Goal: Task Accomplishment & Management: Use online tool/utility

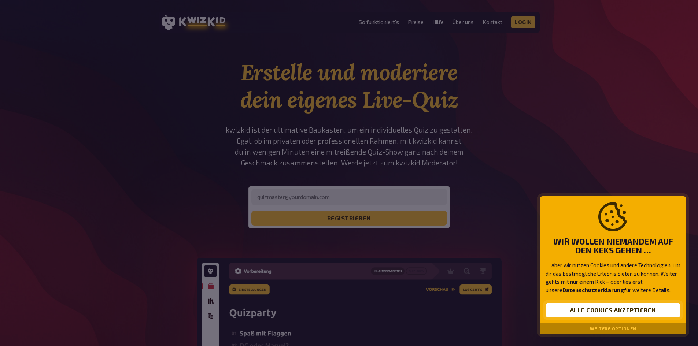
click at [597, 312] on button "Alle Cookies akzeptieren" at bounding box center [612, 310] width 135 height 15
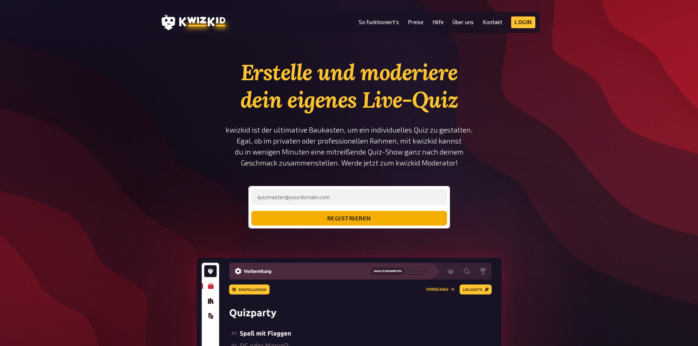
click at [302, 218] on button "registrieren" at bounding box center [349, 218] width 196 height 15
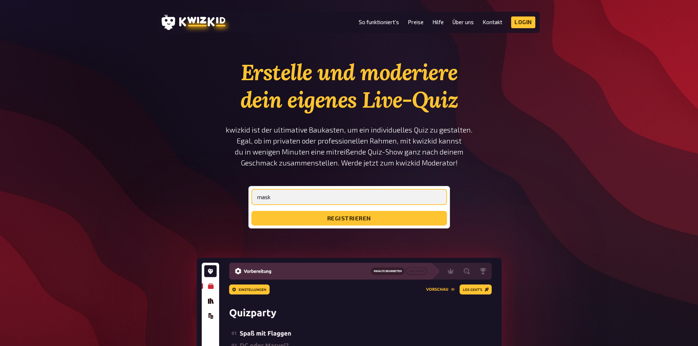
type input "[EMAIL_ADDRESS][DOMAIN_NAME]"
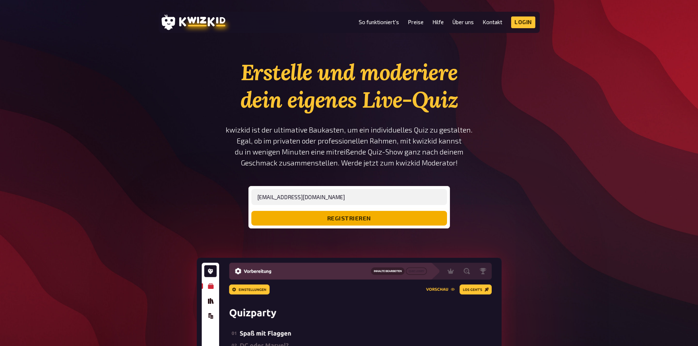
click at [322, 218] on button "registrieren" at bounding box center [349, 218] width 196 height 15
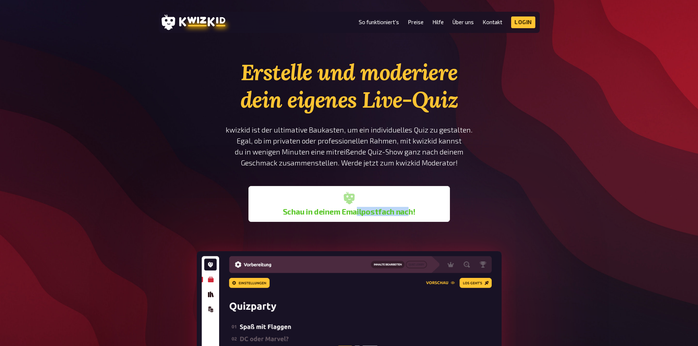
drag, startPoint x: 356, startPoint y: 211, endPoint x: 406, endPoint y: 213, distance: 50.2
click at [406, 213] on b "Schau in deinem Emailpostfach nach!" at bounding box center [349, 211] width 133 height 9
click at [415, 211] on div "Schau in deinem Emailpostfach nach!" at bounding box center [349, 204] width 196 height 30
click at [445, 207] on div "Schau in deinem Emailpostfach nach!" at bounding box center [349, 204] width 196 height 30
click at [519, 22] on link "Login" at bounding box center [523, 22] width 24 height 12
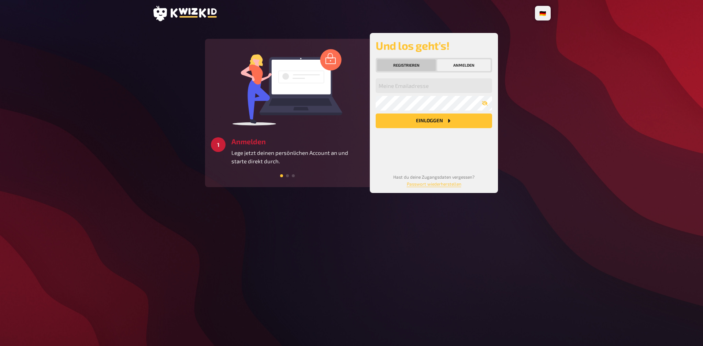
click at [416, 63] on button "Registrieren" at bounding box center [406, 65] width 59 height 12
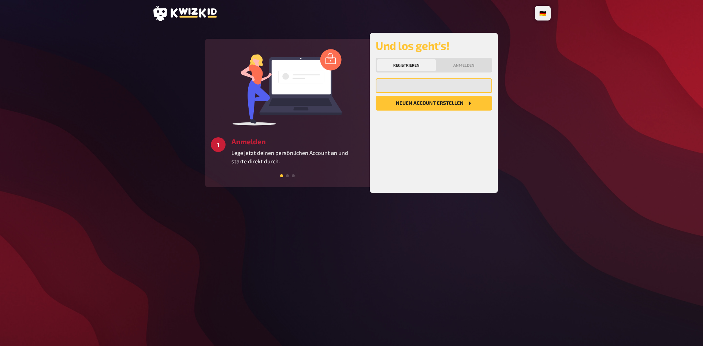
click at [410, 82] on input "email" at bounding box center [434, 85] width 116 height 15
type input "[PERSON_NAME][EMAIL_ADDRESS][DOMAIN_NAME]"
click at [434, 105] on button "Neuen Account Erstellen" at bounding box center [434, 103] width 116 height 15
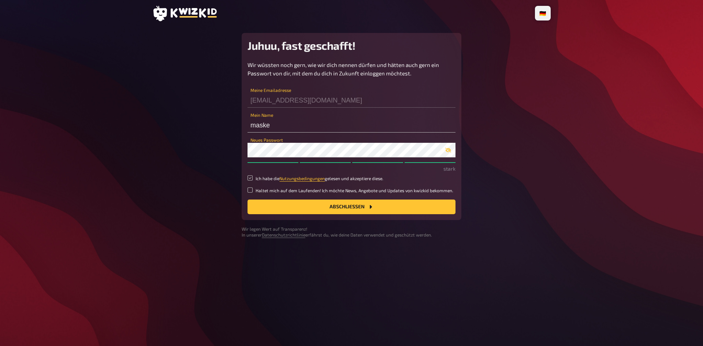
click at [252, 178] on input "Ich habe die Nutzungsbedingungen gelesen und akzeptiere diese." at bounding box center [250, 177] width 5 height 5
checkbox input "true"
click at [365, 206] on button "Abschließen" at bounding box center [352, 207] width 208 height 15
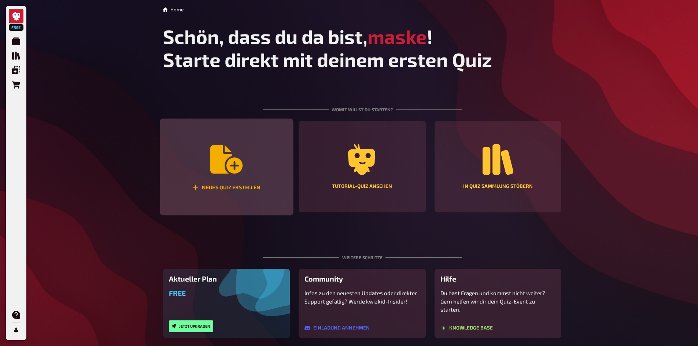
click at [236, 192] on div "Neues Quiz erstellen" at bounding box center [226, 167] width 133 height 97
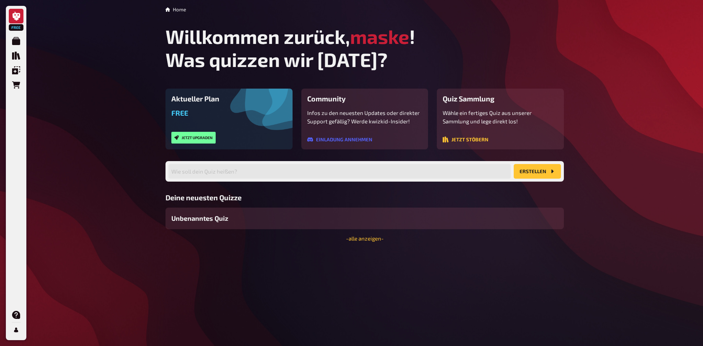
click at [196, 104] on div "Aktueller Plan Free Jetzt upgraden" at bounding box center [229, 119] width 127 height 61
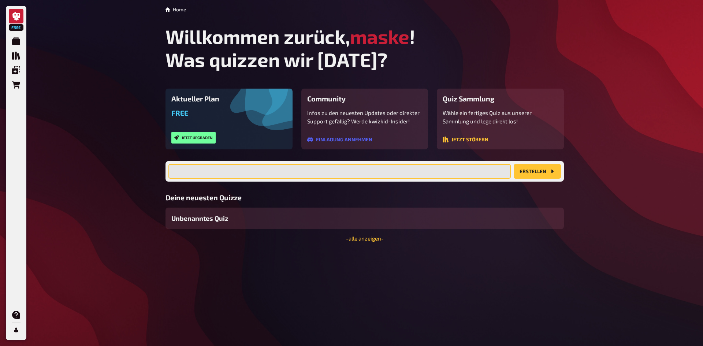
click at [234, 170] on input "text" at bounding box center [339, 171] width 342 height 15
type input "Datenschutz Belehrung"
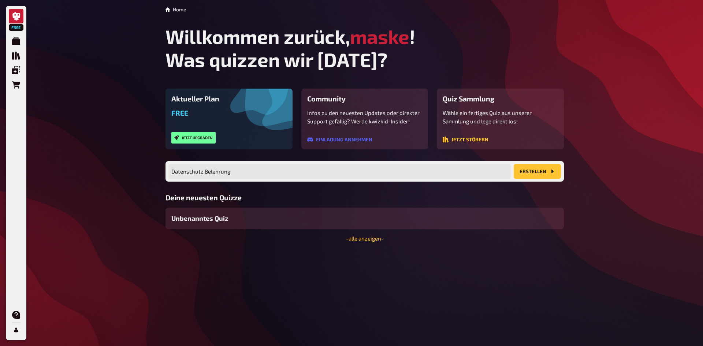
click at [543, 172] on button "Erstellen" at bounding box center [537, 171] width 47 height 15
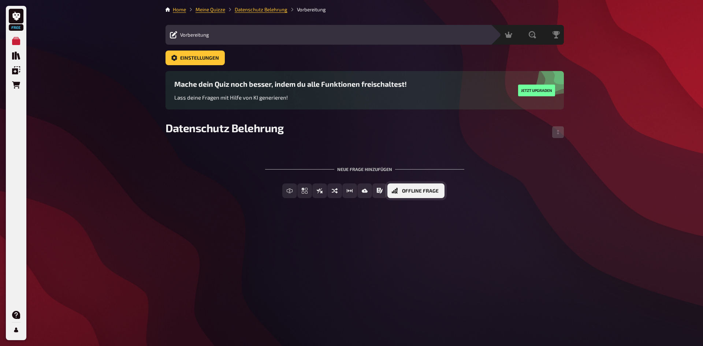
click at [421, 192] on span "Offline Frage" at bounding box center [420, 191] width 37 height 5
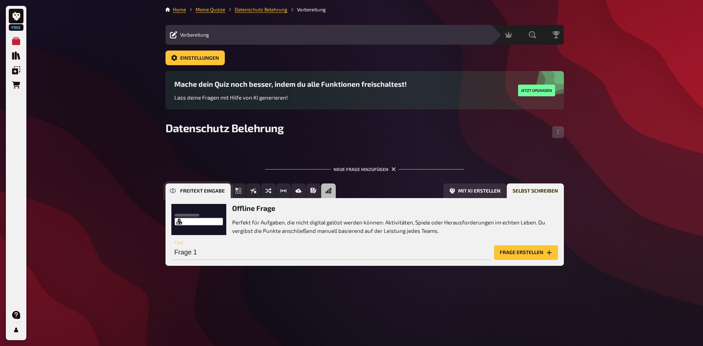
click at [177, 192] on button "Freitext Eingabe" at bounding box center [198, 190] width 65 height 15
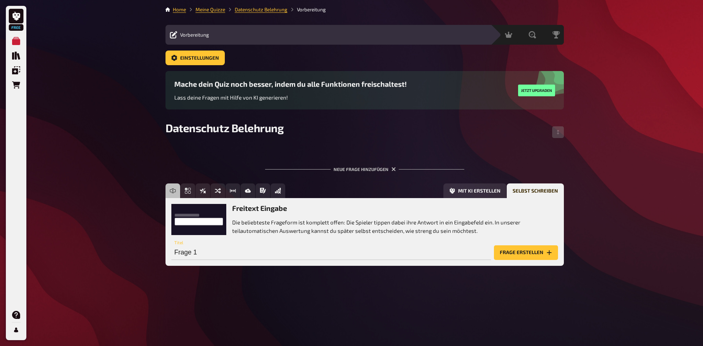
click at [267, 207] on h3 "Freitext Eingabe" at bounding box center [395, 208] width 326 height 8
drag, startPoint x: 310, startPoint y: 208, endPoint x: 234, endPoint y: 208, distance: 76.5
click at [234, 208] on h3 "Freitext Eingabe" at bounding box center [395, 208] width 326 height 8
click at [243, 212] on h3 "Freitext Eingabe" at bounding box center [395, 208] width 326 height 8
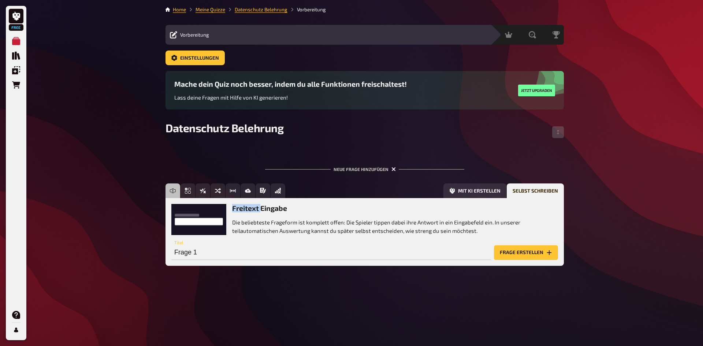
click at [393, 168] on icon "button" at bounding box center [393, 169] width 7 height 7
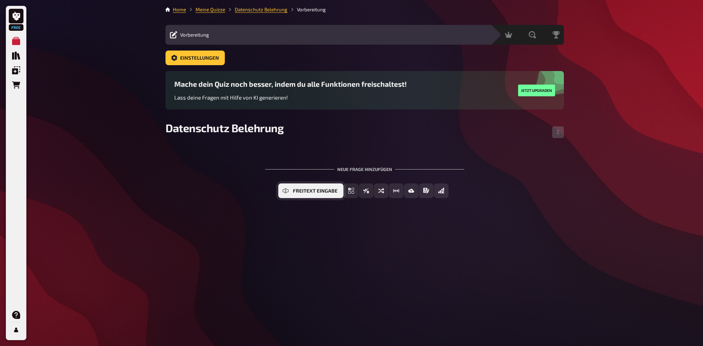
click at [311, 190] on span "Freitext Eingabe" at bounding box center [315, 191] width 45 height 5
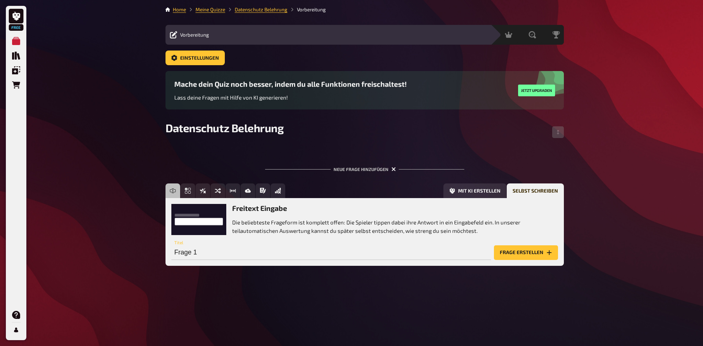
click at [392, 168] on icon "button" at bounding box center [393, 169] width 7 height 7
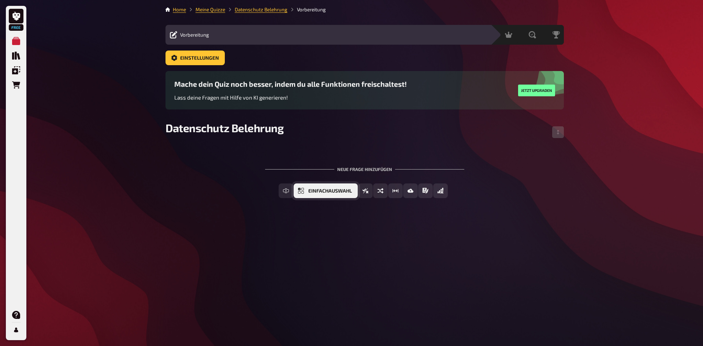
click at [305, 192] on button "Einfachauswahl" at bounding box center [326, 190] width 64 height 15
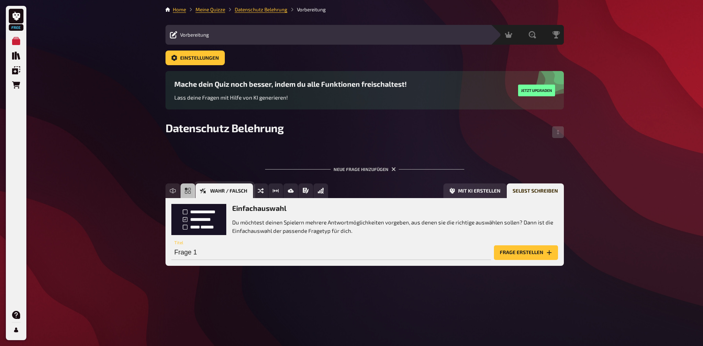
click at [233, 190] on span "Wahr / Falsch" at bounding box center [228, 191] width 37 height 5
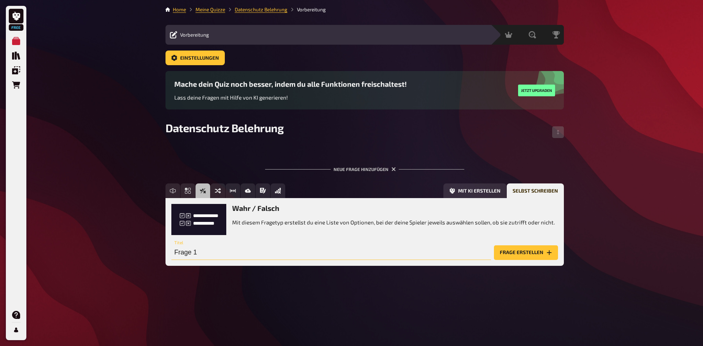
click at [217, 251] on input "Frage 1" at bounding box center [331, 252] width 320 height 15
type input "D"
drag, startPoint x: 281, startPoint y: 253, endPoint x: 257, endPoint y: 253, distance: 24.5
click at [257, 253] on input "1. Deine Kolleg:in ist krank, darfst du Eltern gegenüber oder am Telefon sagen,…" at bounding box center [331, 252] width 320 height 15
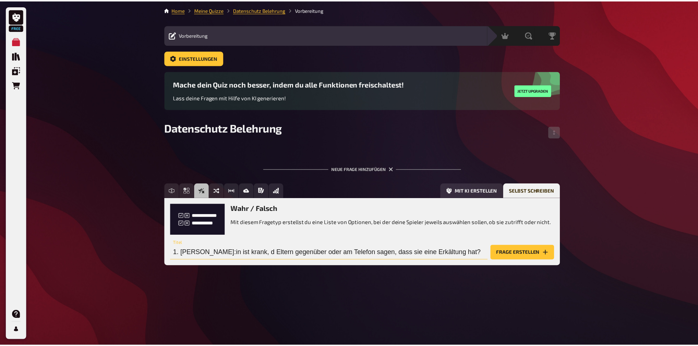
scroll to position [0, 0]
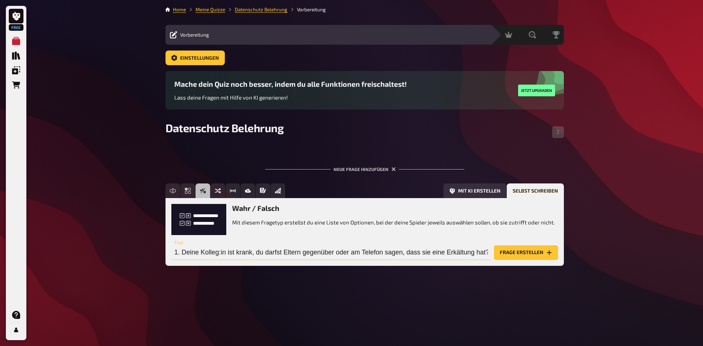
type input "1. Deine Kolleg:in ist krank, du darfst Eltern gegenüber oder am Telefon sagen,…"
click at [521, 254] on button "Frage erstellen" at bounding box center [526, 252] width 64 height 15
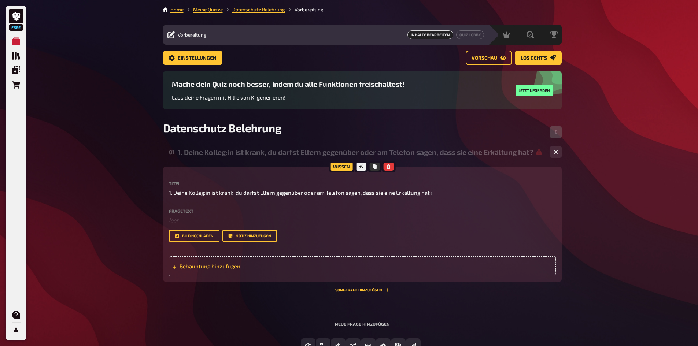
click at [196, 270] on span "Behauptung hinzufügen" at bounding box center [236, 266] width 114 height 7
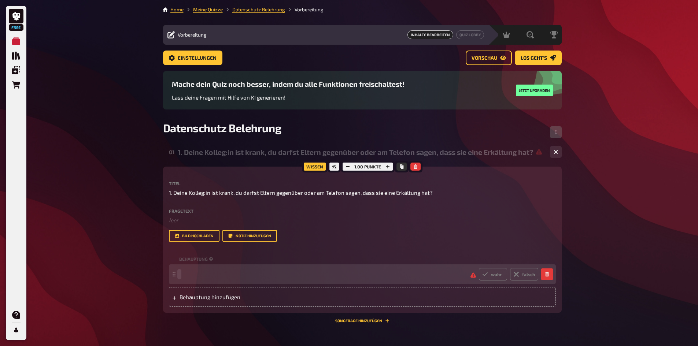
drag, startPoint x: 207, startPoint y: 275, endPoint x: 192, endPoint y: 275, distance: 15.0
click at [192, 275] on span at bounding box center [321, 274] width 285 height 7
click at [493, 274] on label "wahr" at bounding box center [493, 274] width 28 height 12
click at [479, 268] on input "wahr" at bounding box center [478, 268] width 0 height 0
radio input "true"
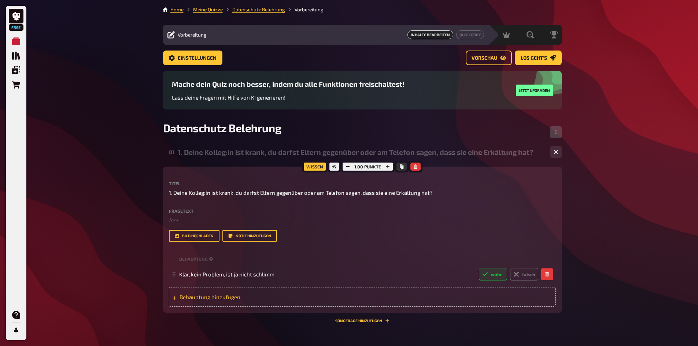
click at [233, 298] on span "Behauptung hinzufügen" at bounding box center [236, 297] width 114 height 7
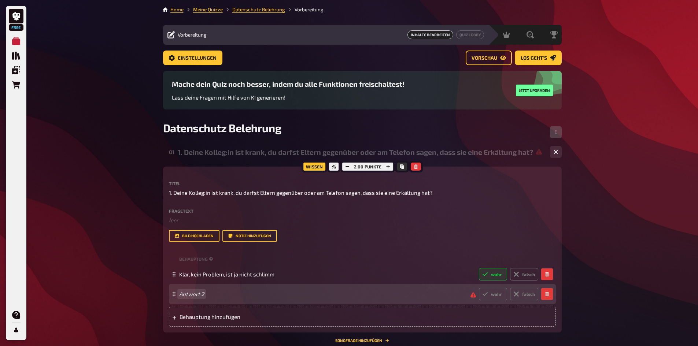
click at [206, 298] on div "Antwort 2 wahr falsch" at bounding box center [358, 294] width 359 height 12
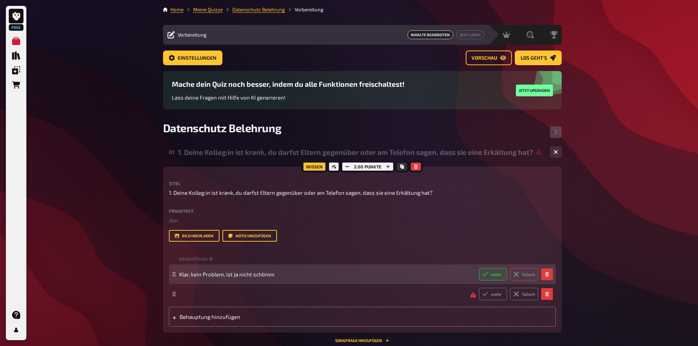
click at [527, 274] on label "falsch" at bounding box center [524, 274] width 28 height 12
click at [479, 268] on input "falsch" at bounding box center [478, 268] width 0 height 0
radio input "true"
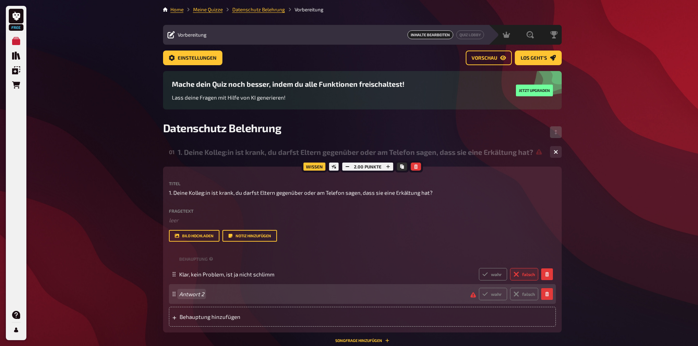
click at [208, 292] on span "Antwort 2" at bounding box center [321, 294] width 285 height 7
click at [234, 295] on span "Nein, das ist viel zu perönlich" at bounding box center [215, 294] width 73 height 7
click at [254, 296] on span "Nein, das ist viel zu persönlich" at bounding box center [321, 294] width 285 height 7
drag, startPoint x: 338, startPoint y: 295, endPoint x: 343, endPoint y: 298, distance: 5.6
click at [338, 295] on span "Nein, das ist viel zu persönlich und unterliegt dem Datenschutz gesetz" at bounding box center [267, 294] width 176 height 7
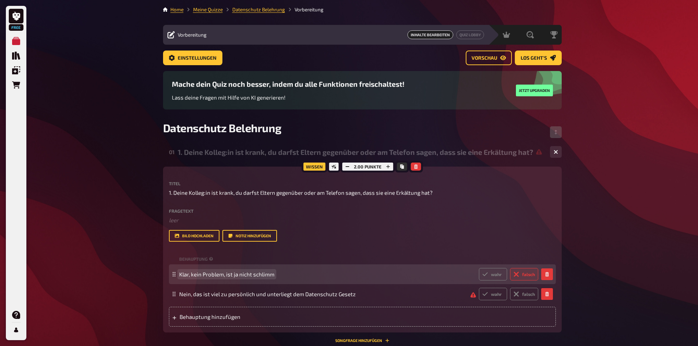
click at [255, 272] on span "Klar, kein Problem, ist ja nicht schlimm" at bounding box center [226, 274] width 95 height 7
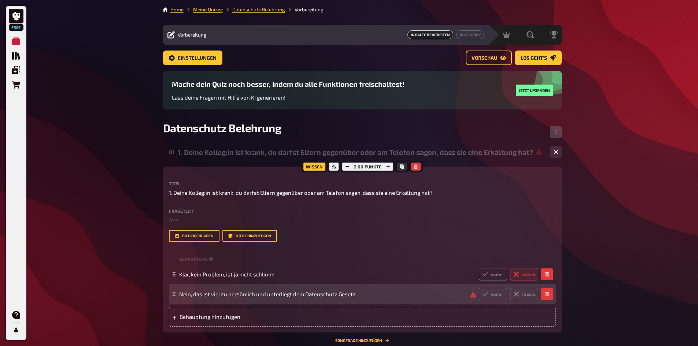
click at [494, 296] on label "wahr" at bounding box center [493, 294] width 28 height 12
click at [479, 288] on input "wahr" at bounding box center [478, 287] width 0 height 0
radio input "true"
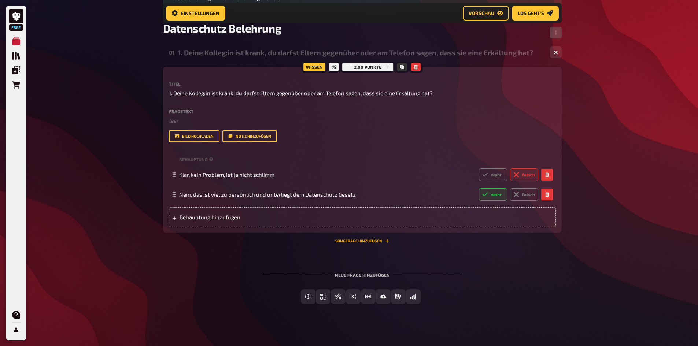
scroll to position [110, 0]
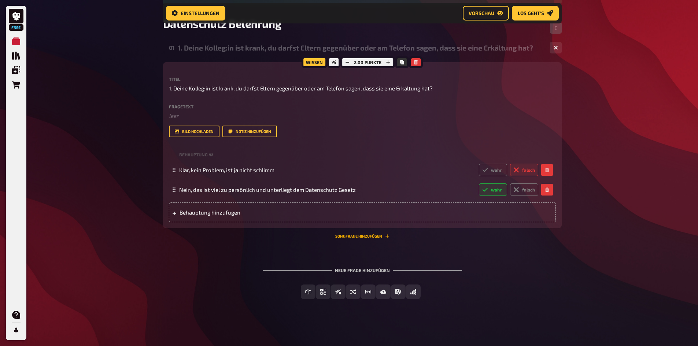
click at [360, 234] on button "Songfrage hinzufügen" at bounding box center [362, 236] width 54 height 4
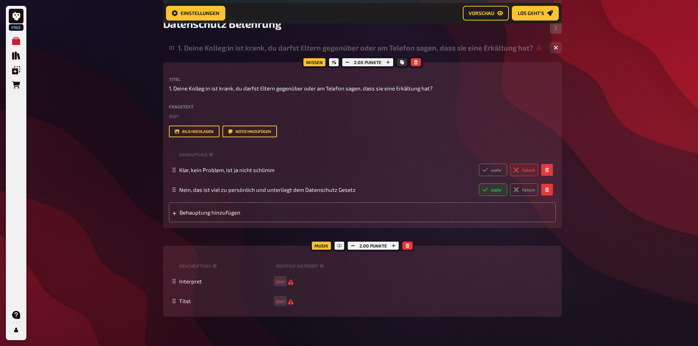
click at [405, 246] on icon "button" at bounding box center [407, 246] width 4 height 4
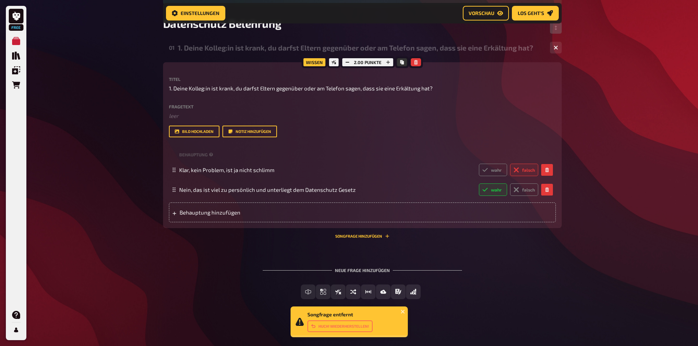
click at [405, 312] on div "Songfrage entfernt Huch! Wiederherstellen!" at bounding box center [348, 322] width 117 height 31
click at [400, 312] on icon "close" at bounding box center [402, 312] width 5 height 6
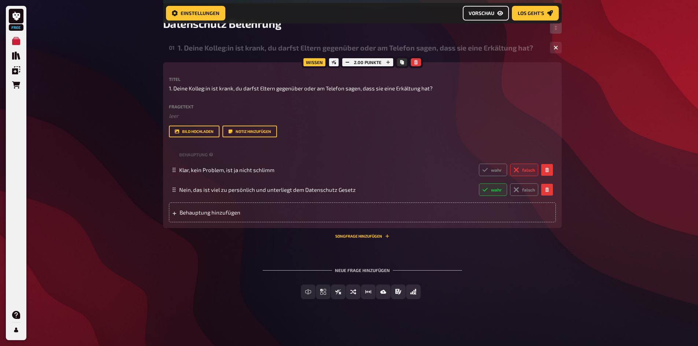
click at [487, 15] on span "Vorschau" at bounding box center [481, 13] width 26 height 5
